Goal: Book appointment/travel/reservation

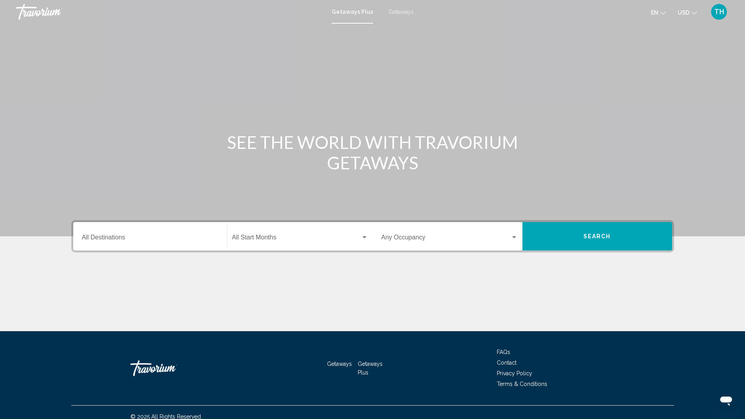
click at [96, 234] on div "Destination All Destinations" at bounding box center [150, 236] width 136 height 25
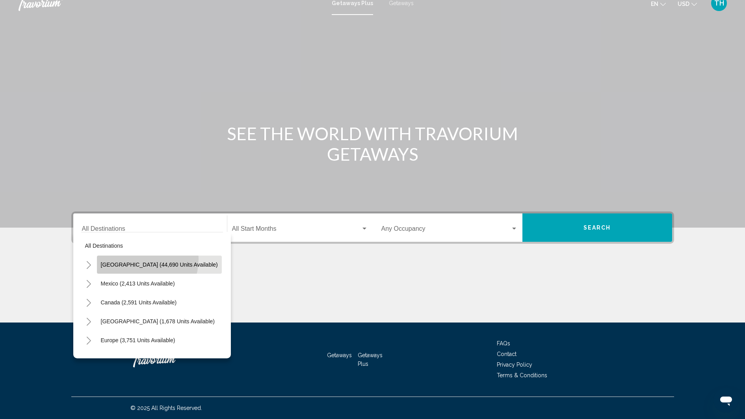
click at [134, 259] on button "[GEOGRAPHIC_DATA] (44,690 units available)" at bounding box center [159, 265] width 125 height 18
type input "**********"
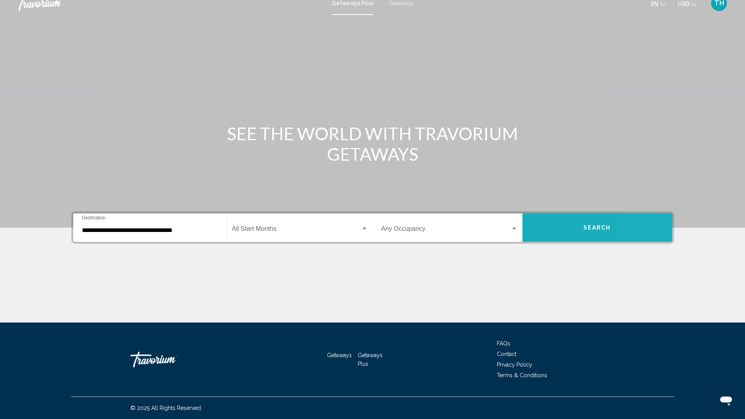
click at [642, 233] on button "Search" at bounding box center [597, 227] width 150 height 28
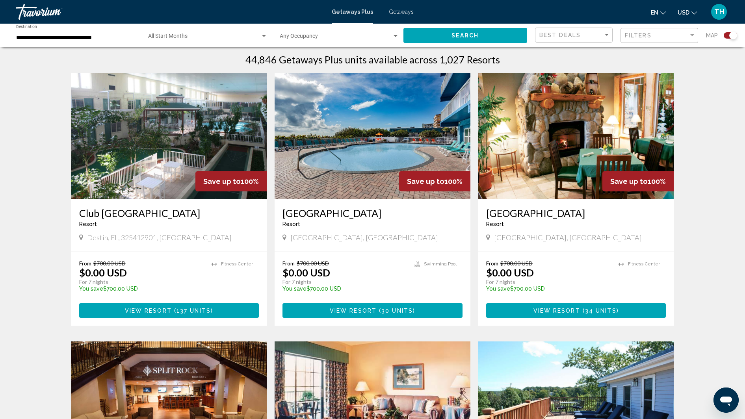
scroll to position [255, 0]
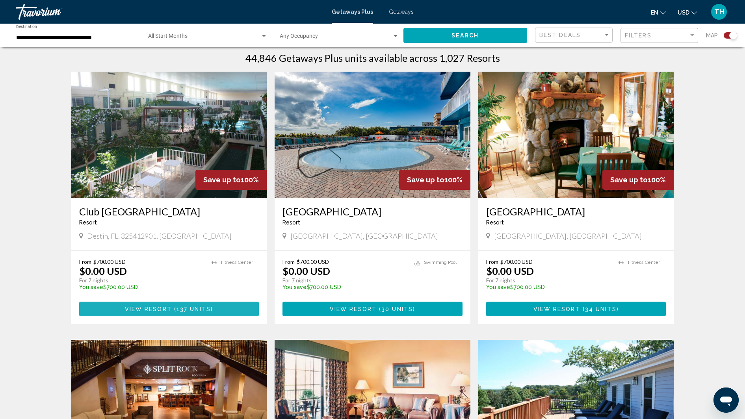
click at [176, 306] on span "( 137 units )" at bounding box center [192, 309] width 41 height 6
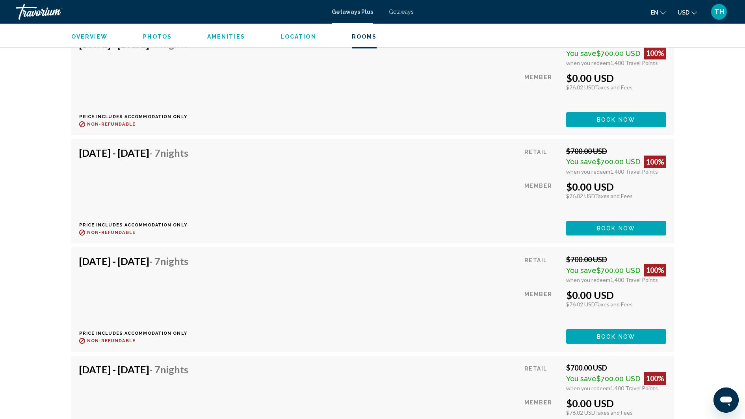
scroll to position [2209, 0]
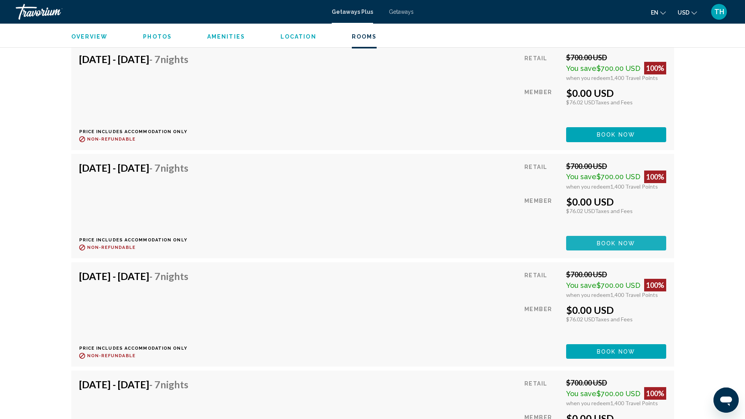
click at [605, 240] on span "Book now" at bounding box center [616, 243] width 38 height 6
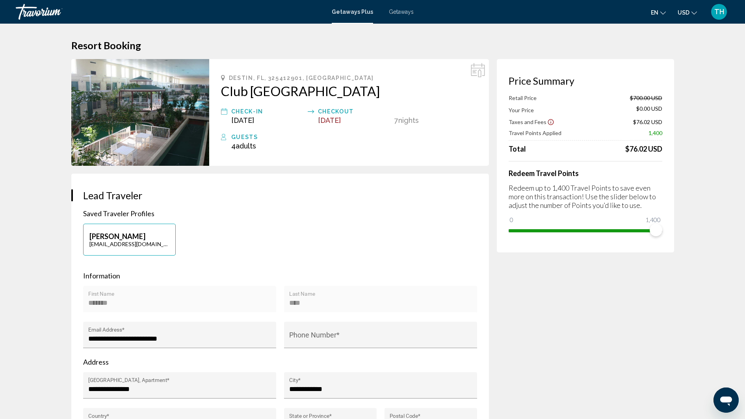
click at [718, 15] on span "TH" at bounding box center [719, 12] width 10 height 8
click at [396, 12] on span "Getaways" at bounding box center [401, 12] width 25 height 6
